Goal: Information Seeking & Learning: Understand process/instructions

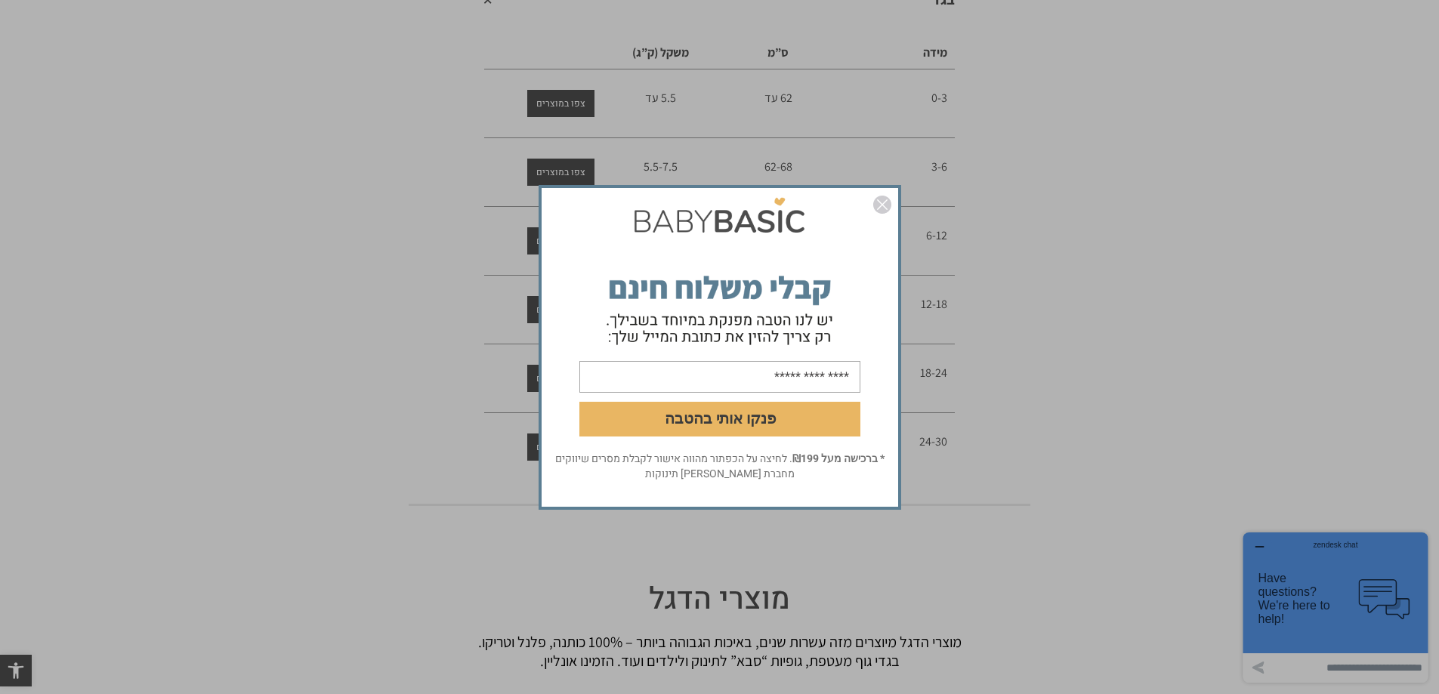
click at [886, 204] on img "סגור" at bounding box center [882, 205] width 18 height 18
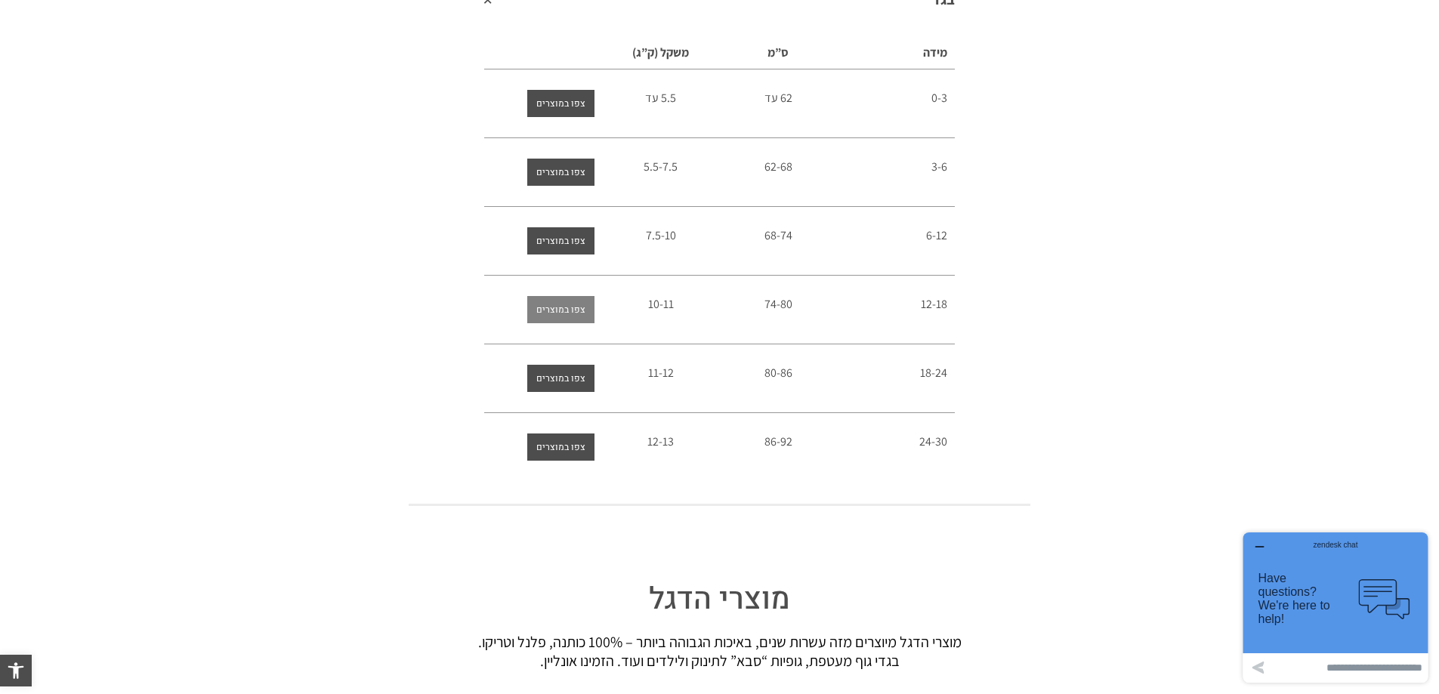
click at [564, 301] on span "צפו במוצרים" at bounding box center [560, 309] width 49 height 27
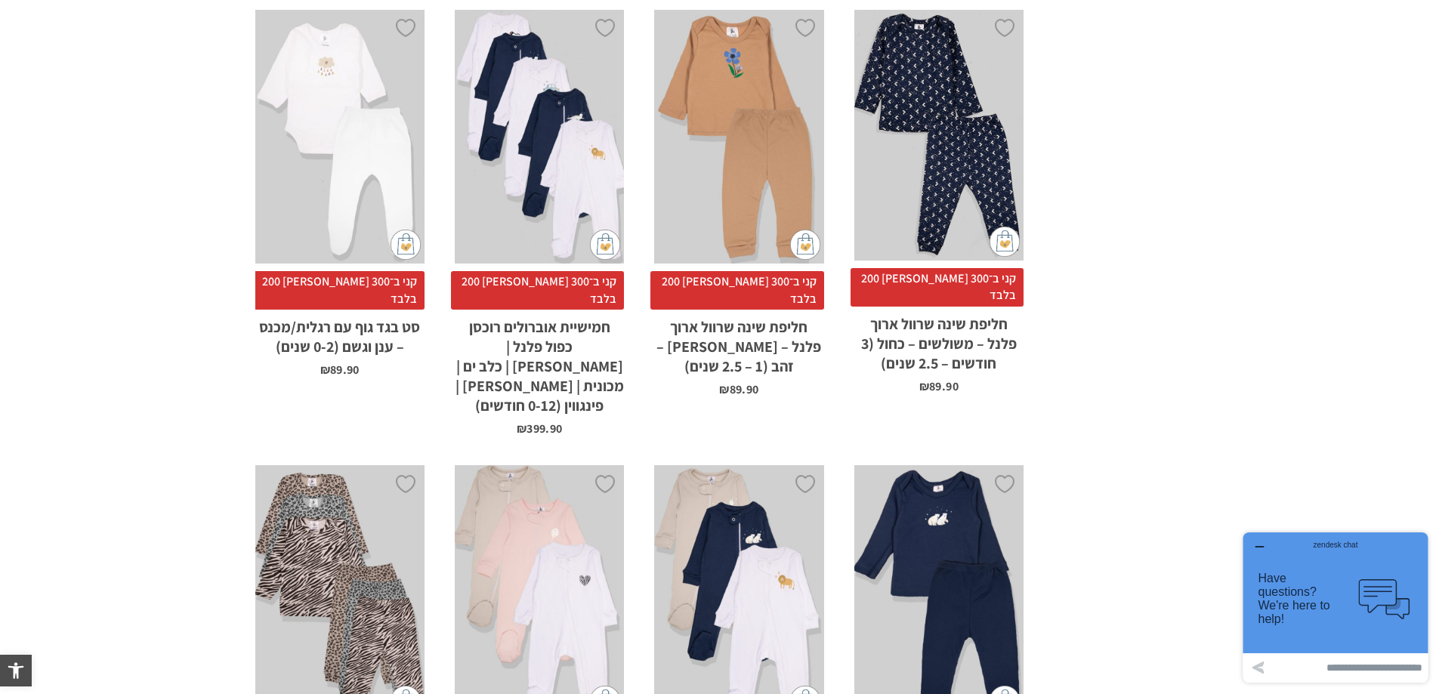
scroll to position [4307, 0]
